Goal: Register for event/course

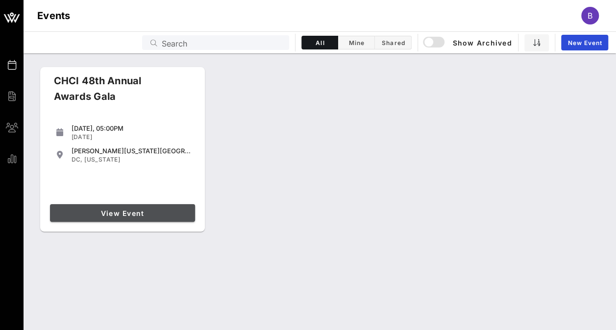
click at [152, 206] on link "View Event" at bounding box center [122, 213] width 145 height 18
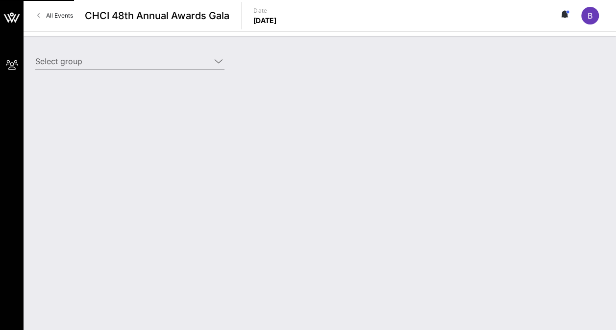
type input "American Airlines (American Airlines) [[PERSON_NAME], [PERSON_NAME][EMAIL_ADDRE…"
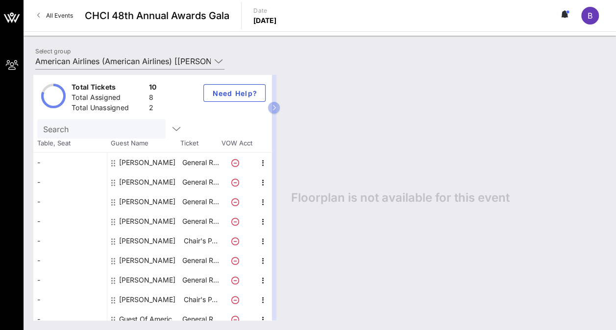
scroll to position [30, 0]
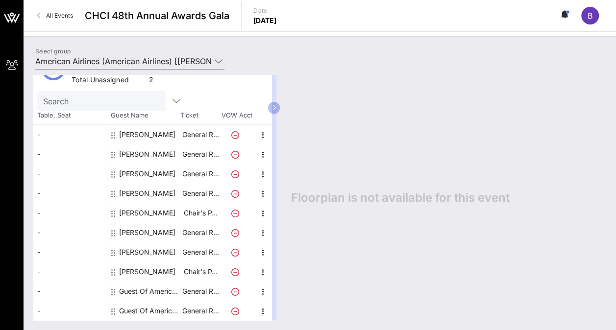
click at [233, 290] on icon at bounding box center [235, 292] width 8 height 8
click at [260, 292] on icon "button" at bounding box center [263, 292] width 12 height 12
click at [170, 293] on div "Guest Of American Airlines" at bounding box center [150, 292] width 62 height 20
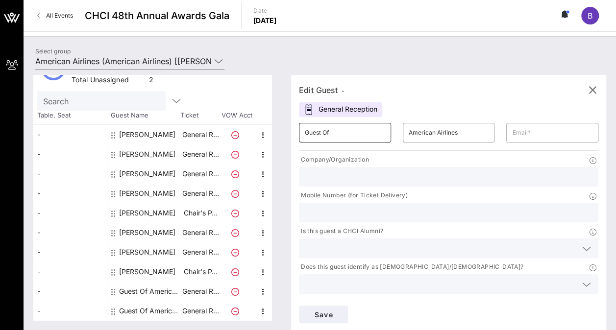
click at [352, 137] on input "Guest Of" at bounding box center [345, 133] width 80 height 16
type input "G"
type input "Zorabel"
type input "[PERSON_NAME]"
click at [448, 206] on input "text" at bounding box center [449, 212] width 288 height 13
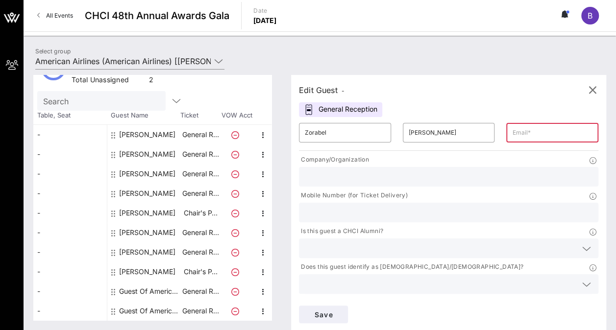
paste input "3054506807"
type input "3054506807"
click at [371, 186] on div at bounding box center [449, 177] width 288 height 20
type input "American Airlines"
click at [313, 239] on div at bounding box center [449, 249] width 288 height 20
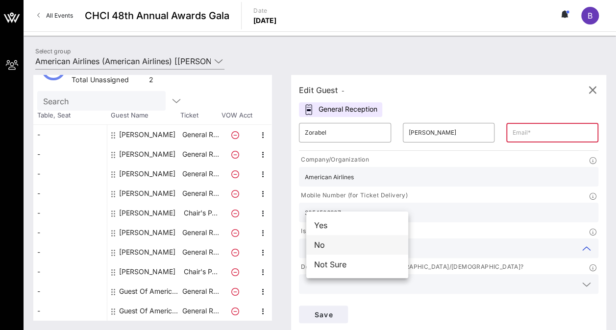
click at [335, 241] on div "No" at bounding box center [357, 245] width 102 height 20
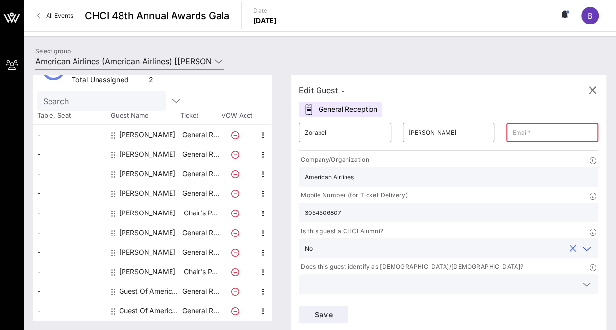
click at [432, 275] on div at bounding box center [449, 285] width 288 height 20
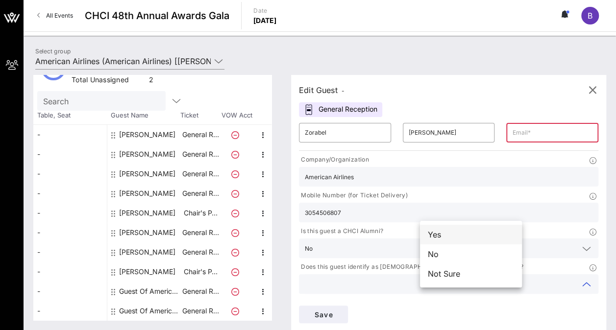
click at [436, 239] on div "Yes" at bounding box center [471, 235] width 102 height 20
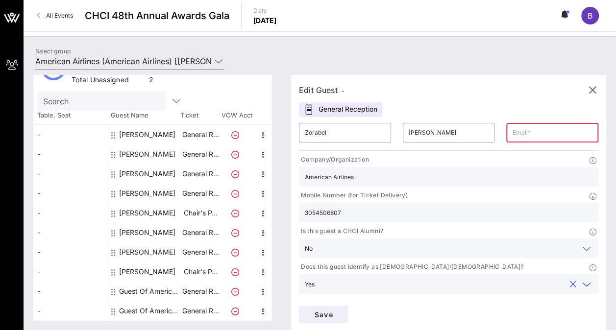
click at [512, 131] on input "text" at bounding box center [552, 133] width 80 height 16
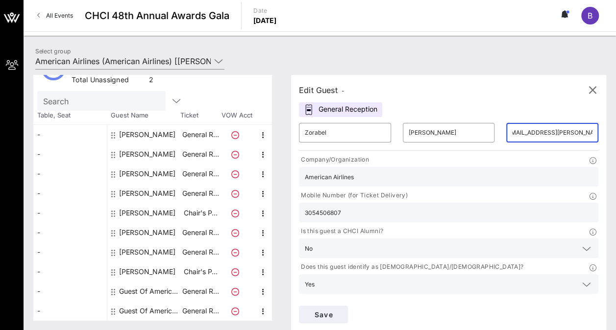
scroll to position [0, 13]
type input "[EMAIL_ADDRESS][PERSON_NAME][DOMAIN_NAME]"
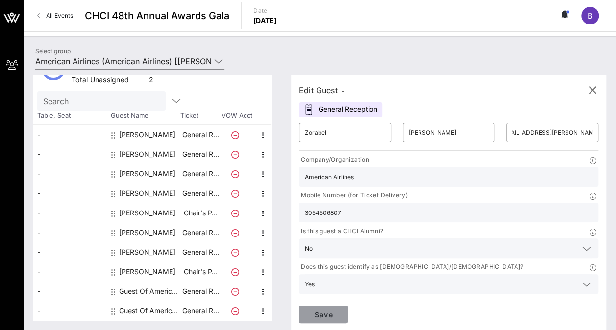
click at [340, 311] on span "Save" at bounding box center [323, 315] width 33 height 8
